Goal: Task Accomplishment & Management: Use online tool/utility

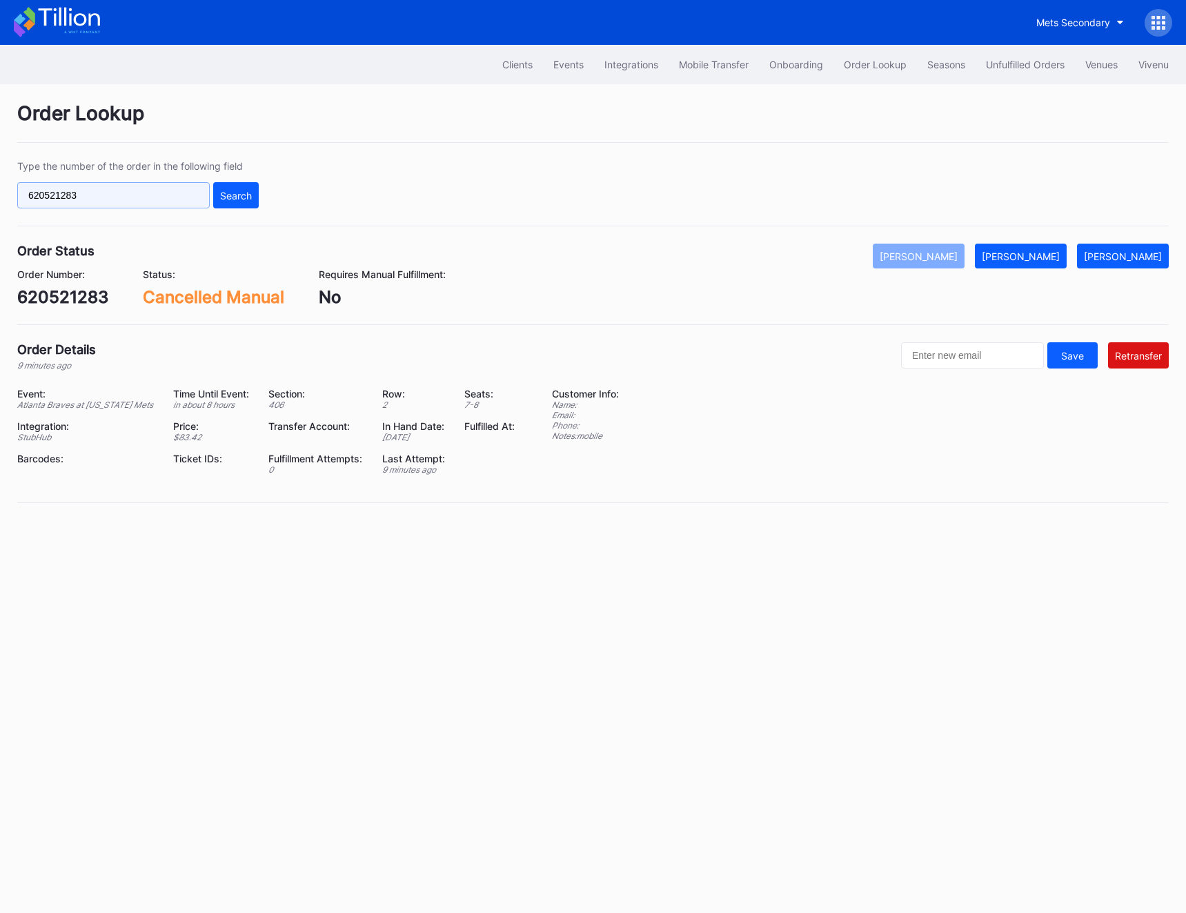
click at [61, 186] on input "620521283" at bounding box center [113, 195] width 193 height 26
paste input "6612"
type input "620526612"
click at [243, 200] on div "Search" at bounding box center [236, 196] width 32 height 12
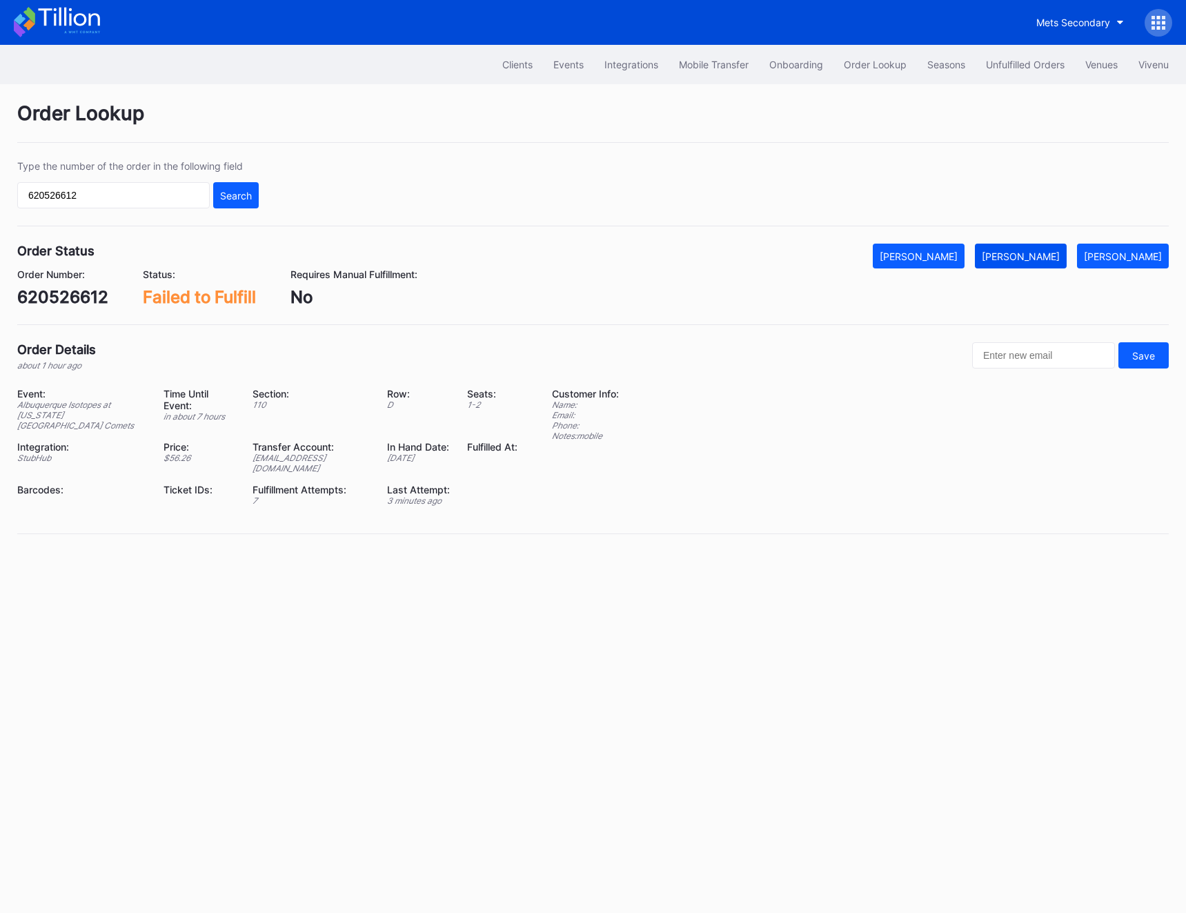
click at [1050, 251] on div "[PERSON_NAME]" at bounding box center [1021, 257] width 78 height 12
click at [1045, 56] on button "Unfulfilled Orders" at bounding box center [1025, 65] width 99 height 26
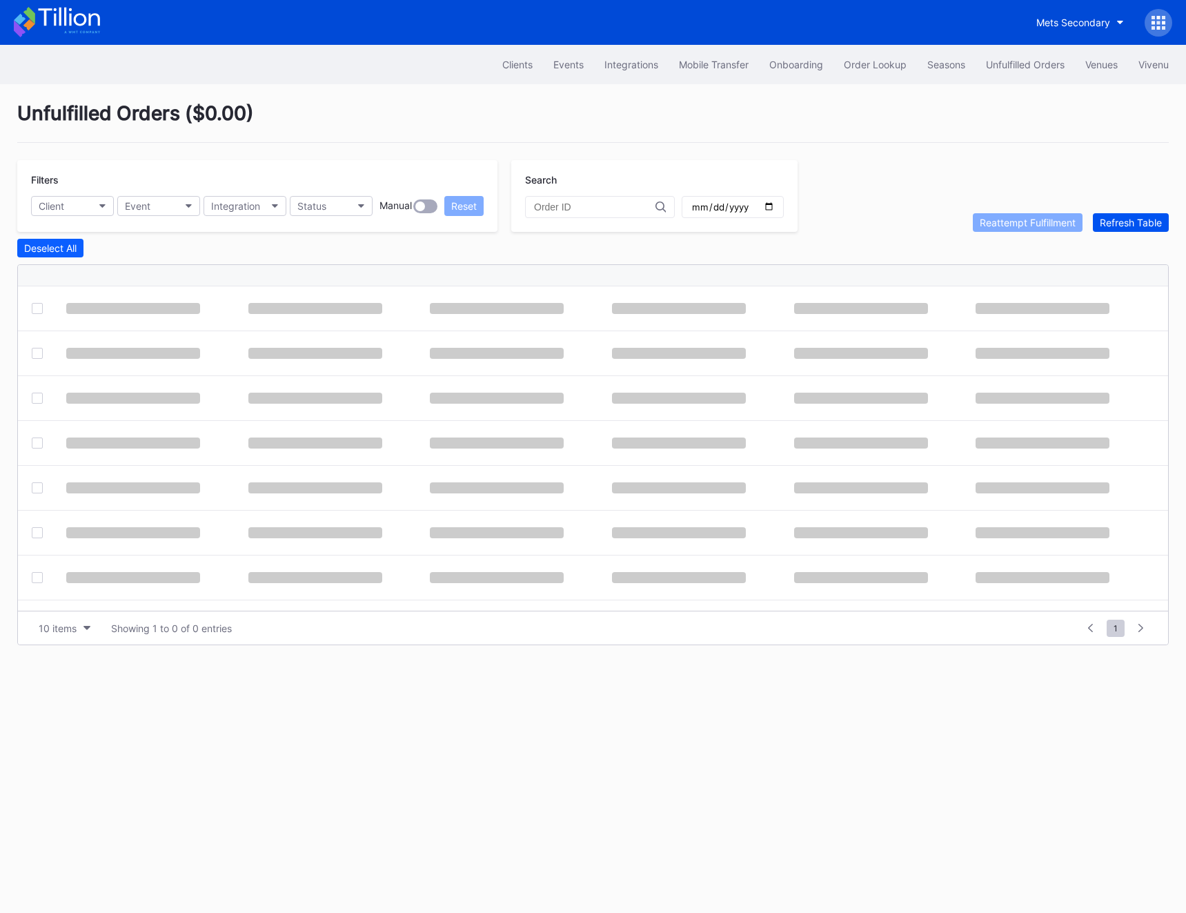
click at [1143, 226] on div "Refresh Table" at bounding box center [1131, 223] width 62 height 12
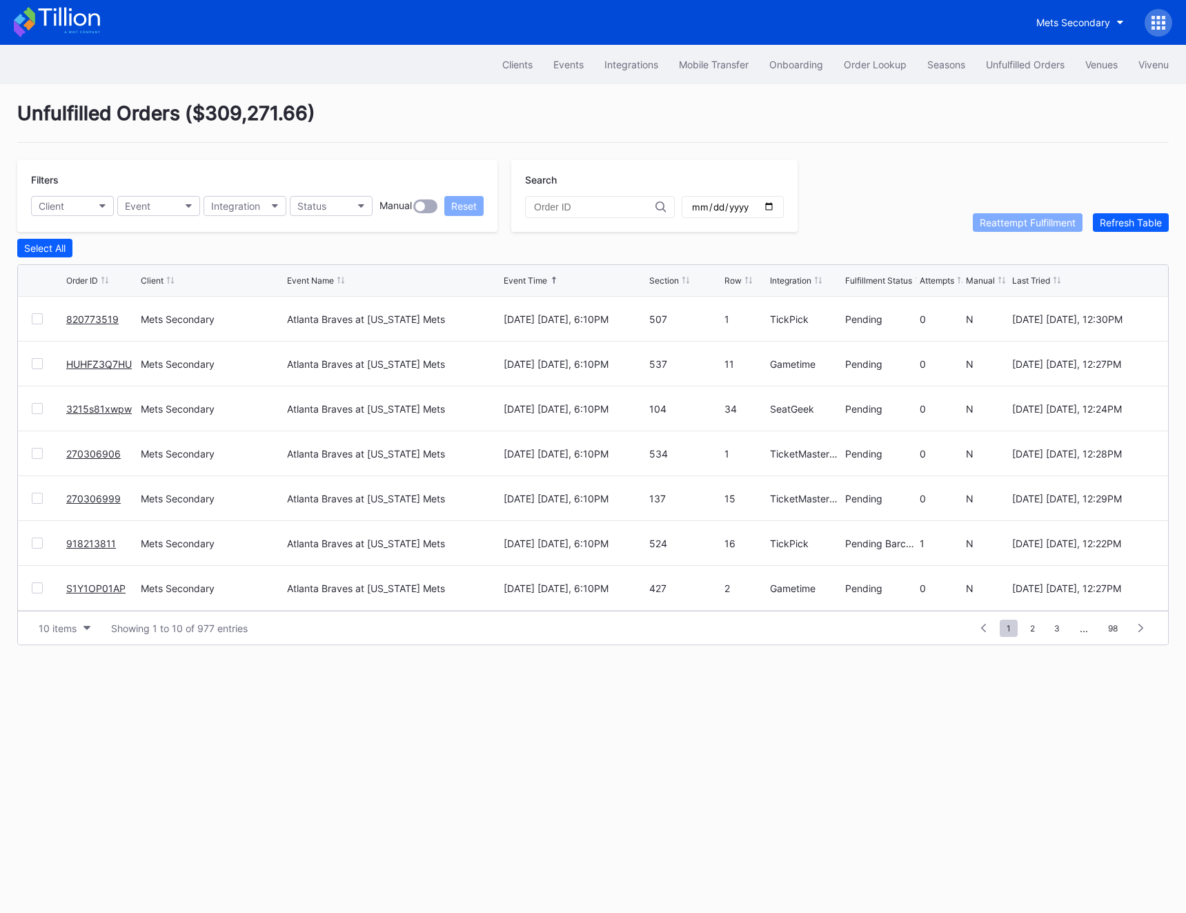
scroll to position [134, 0]
click at [92, 541] on link "620530397" at bounding box center [93, 544] width 55 height 12
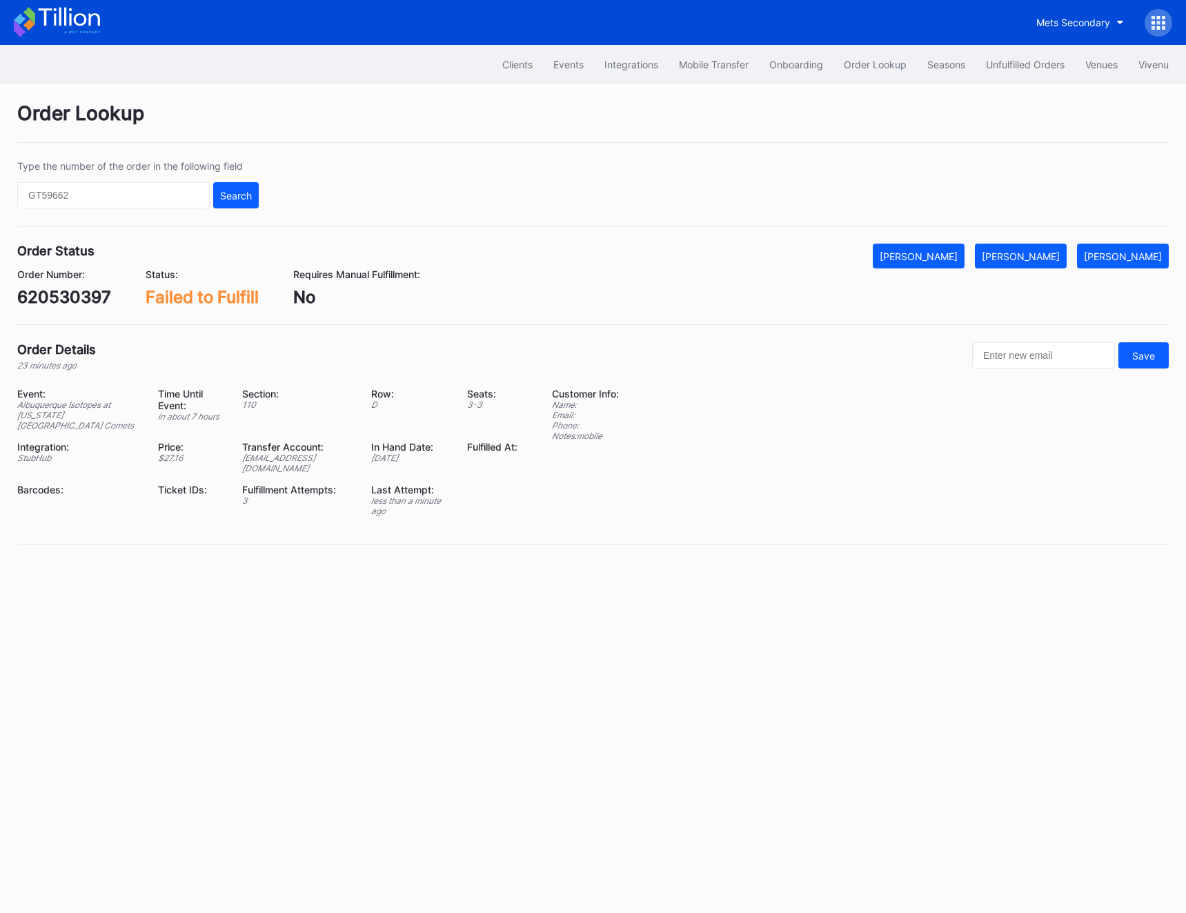
click at [37, 306] on div "620530397" at bounding box center [64, 297] width 94 height 20
copy div "620530397"
click at [1032, 248] on button "[PERSON_NAME]" at bounding box center [1021, 256] width 92 height 25
